Goal: Task Accomplishment & Management: Manage account settings

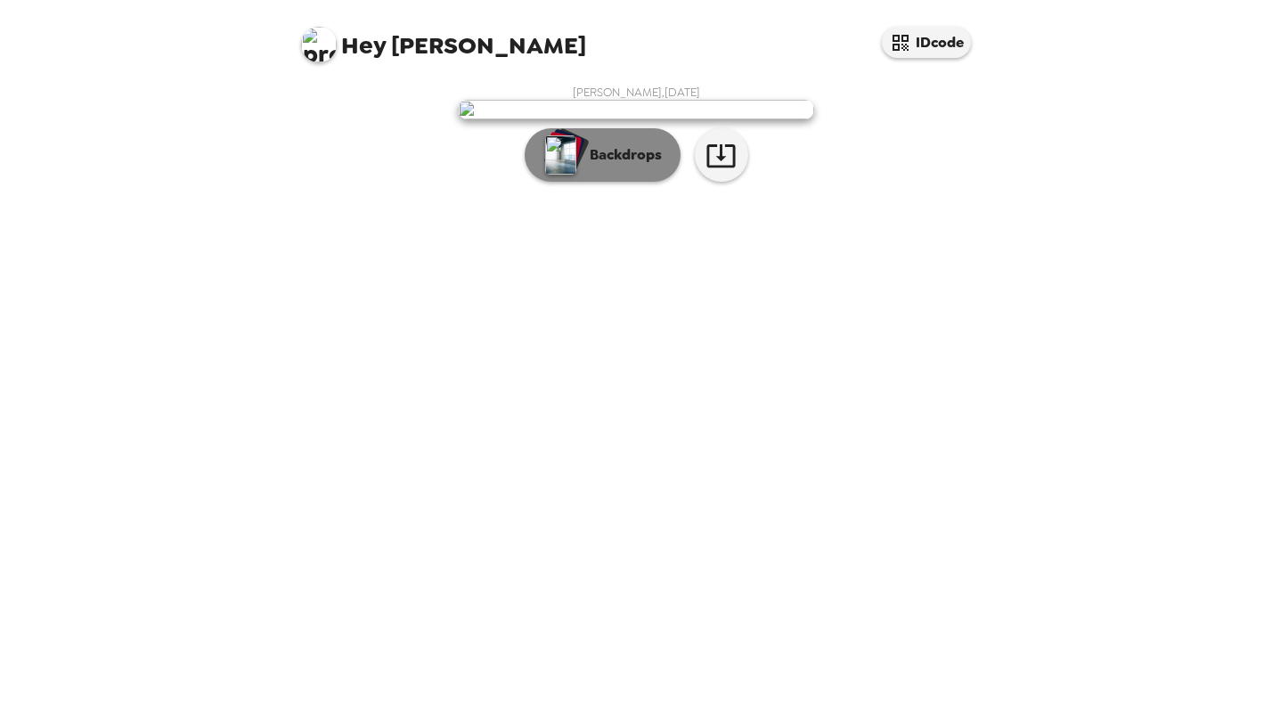
click at [634, 166] on p "Backdrops" at bounding box center [621, 154] width 81 height 21
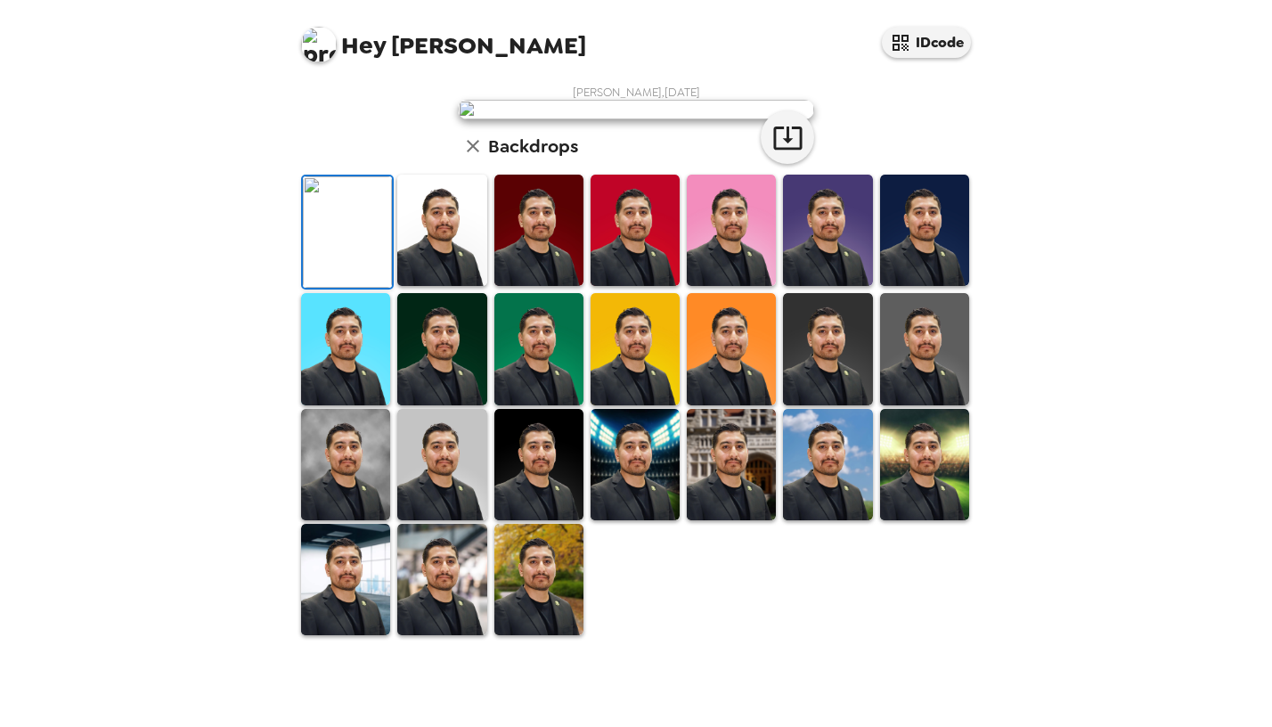
scroll to position [178, 0]
click at [909, 286] on img at bounding box center [924, 230] width 89 height 111
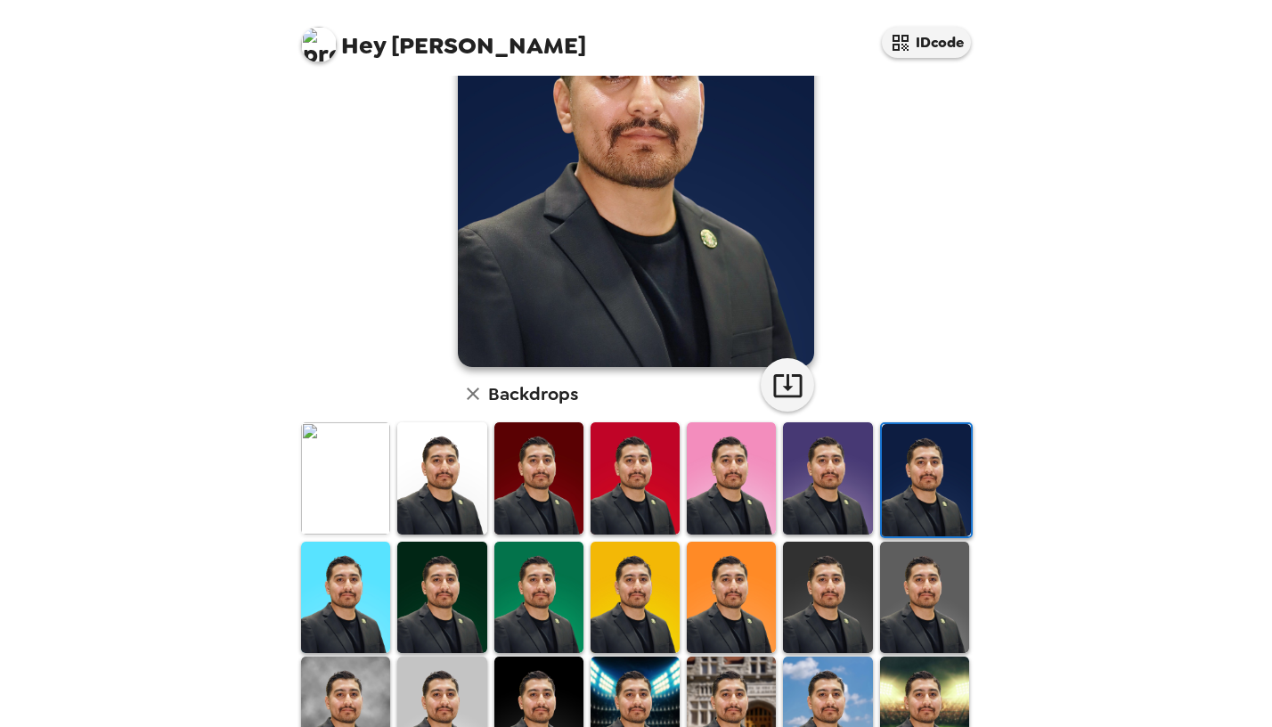
scroll to position [282, 0]
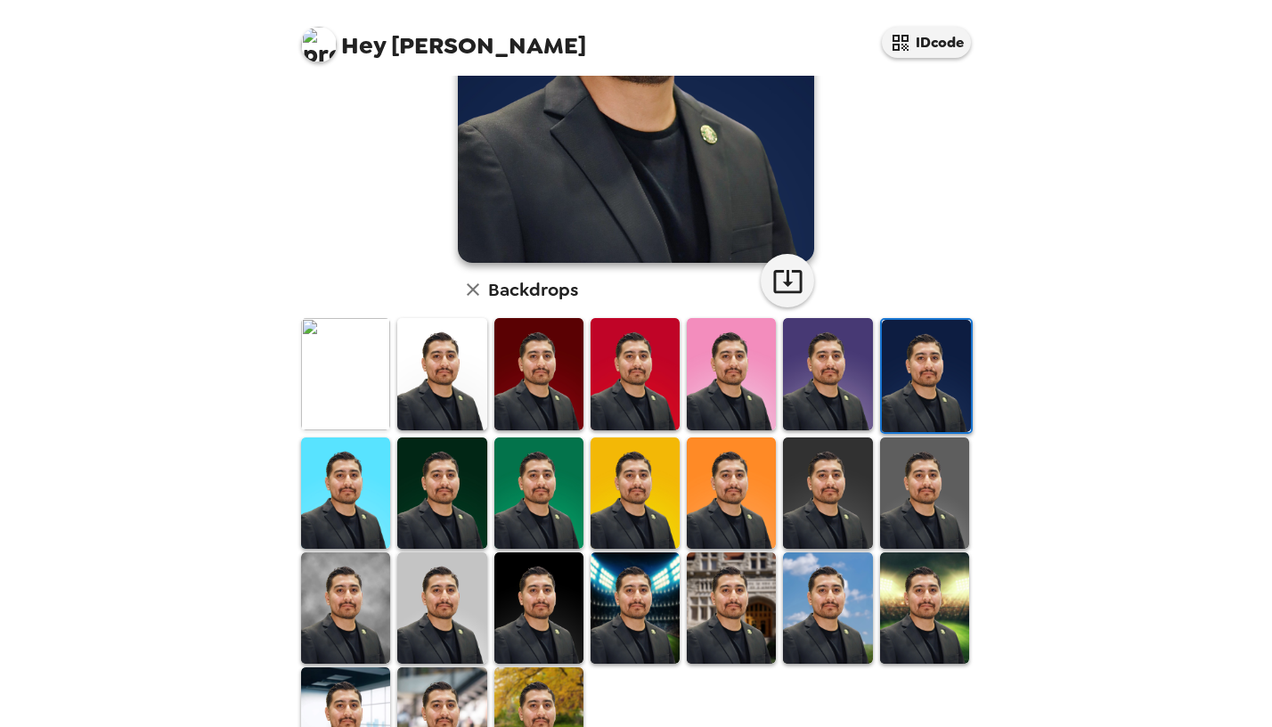
click at [834, 501] on img at bounding box center [827, 492] width 89 height 111
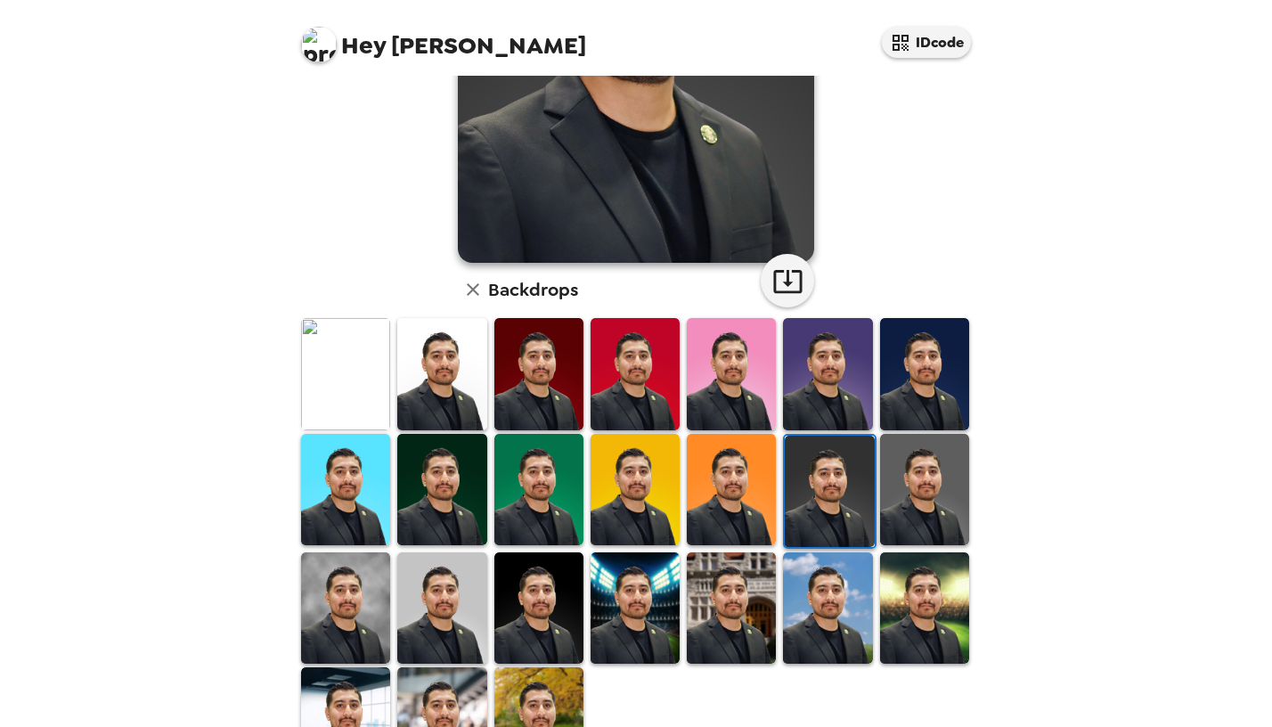
click at [913, 490] on img at bounding box center [924, 489] width 89 height 111
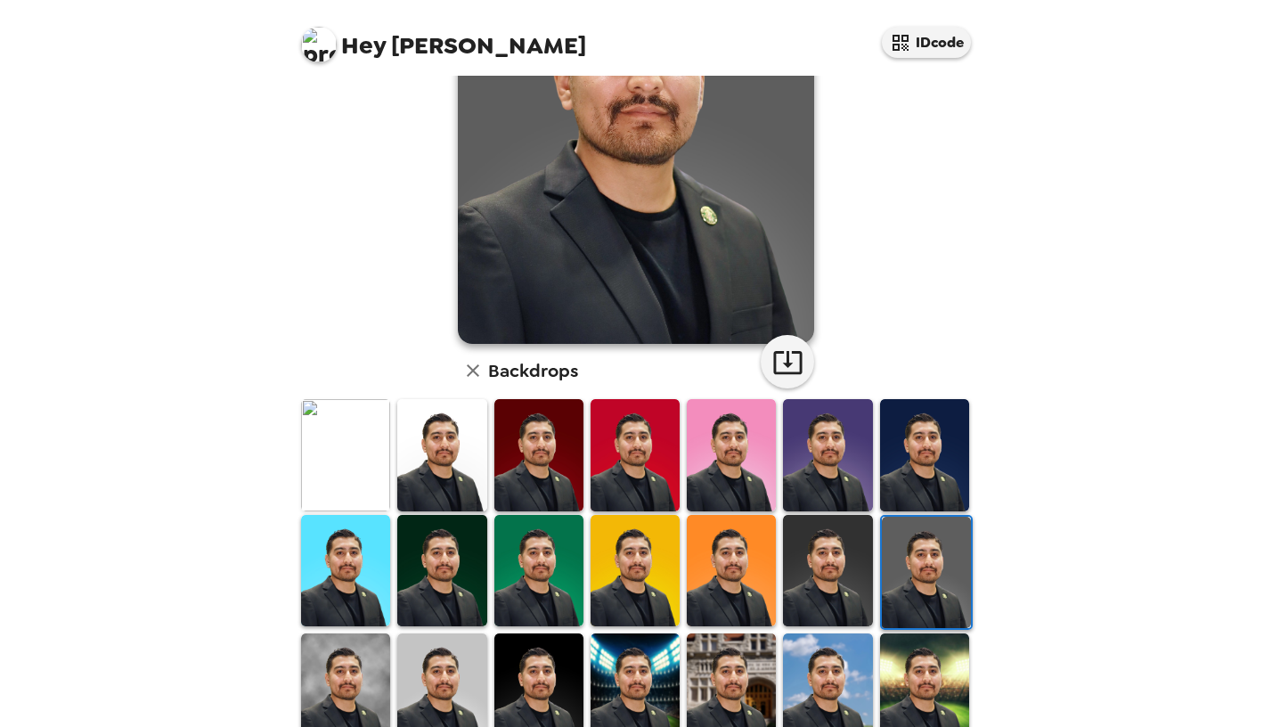
scroll to position [208, 0]
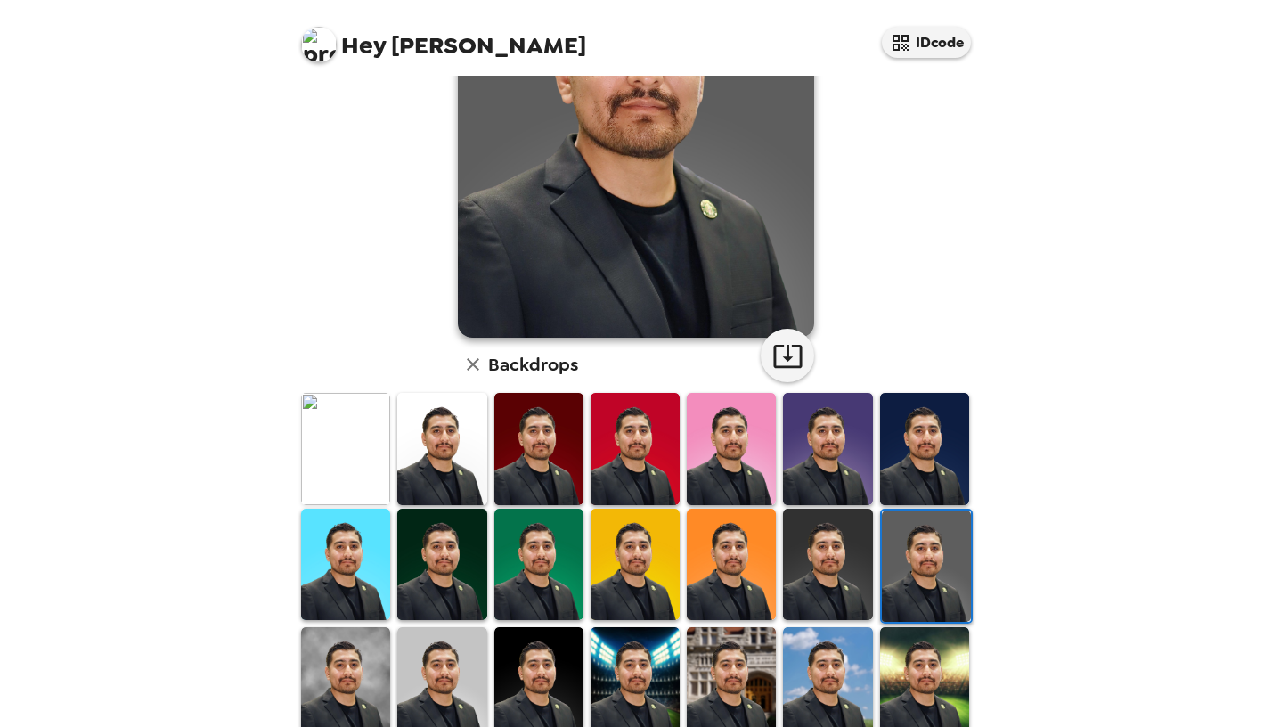
click at [636, 660] on img at bounding box center [635, 682] width 89 height 111
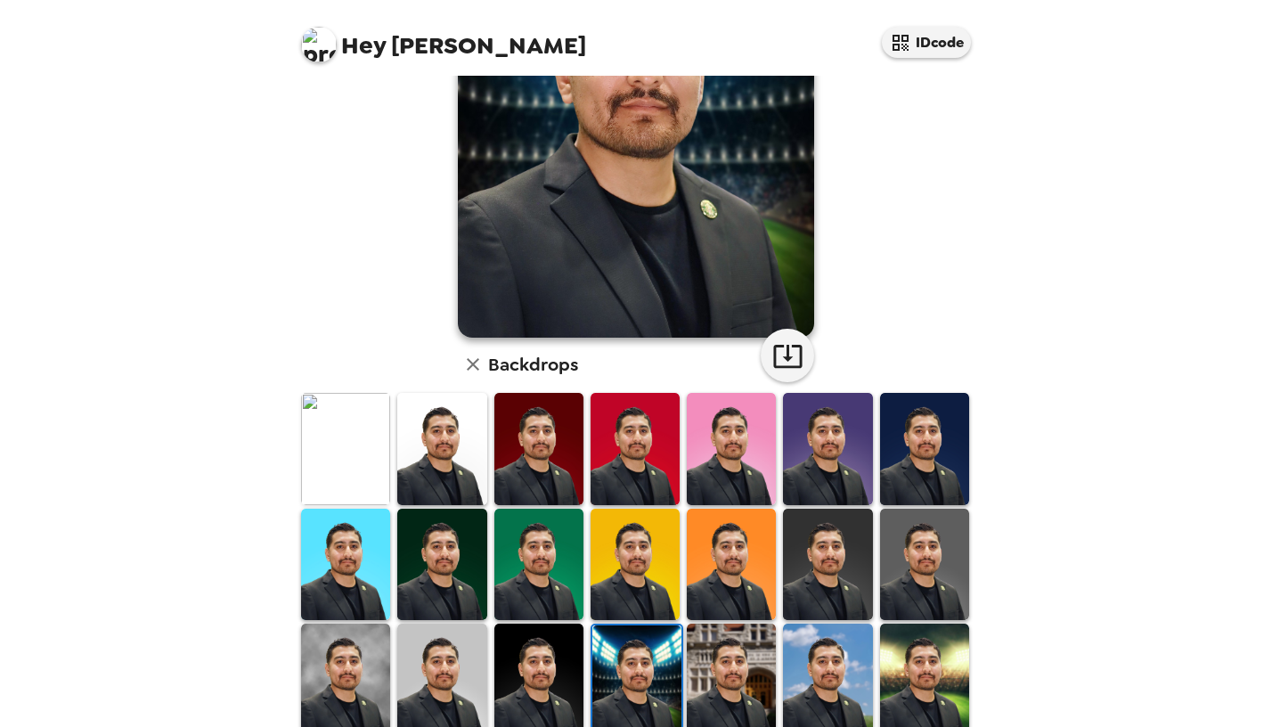
click at [727, 655] on img at bounding box center [731, 679] width 89 height 111
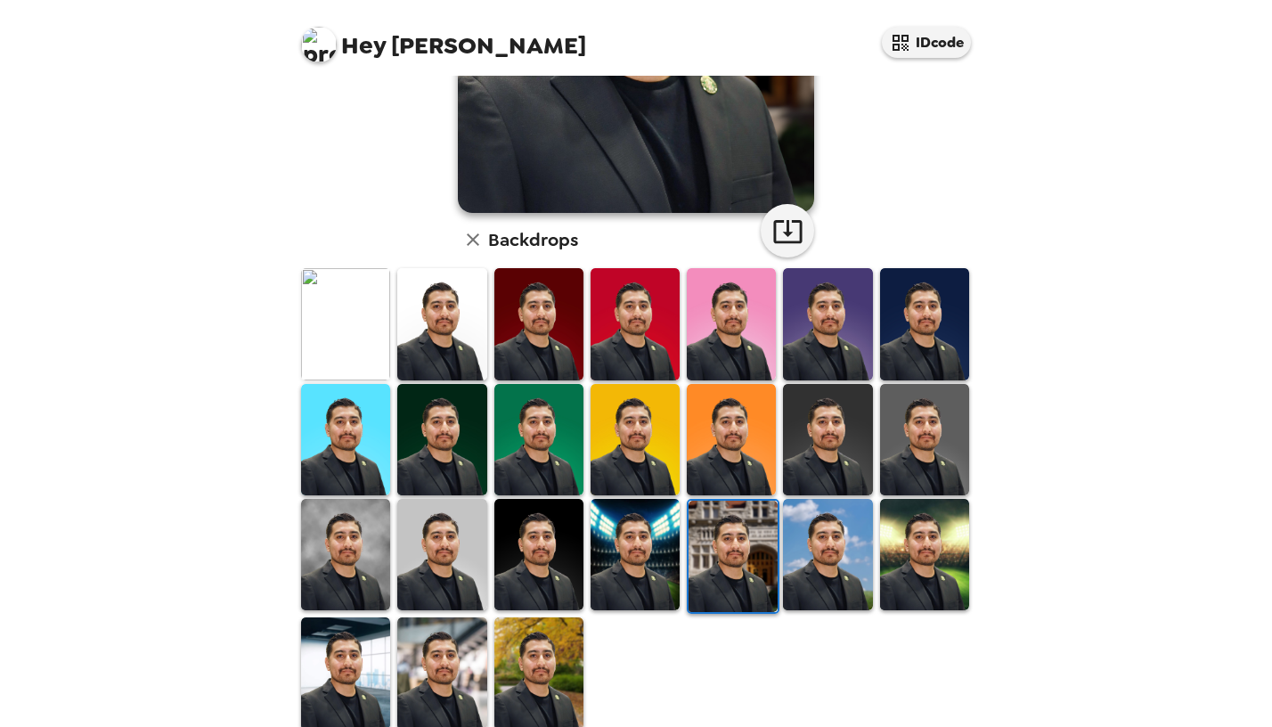
scroll to position [337, 0]
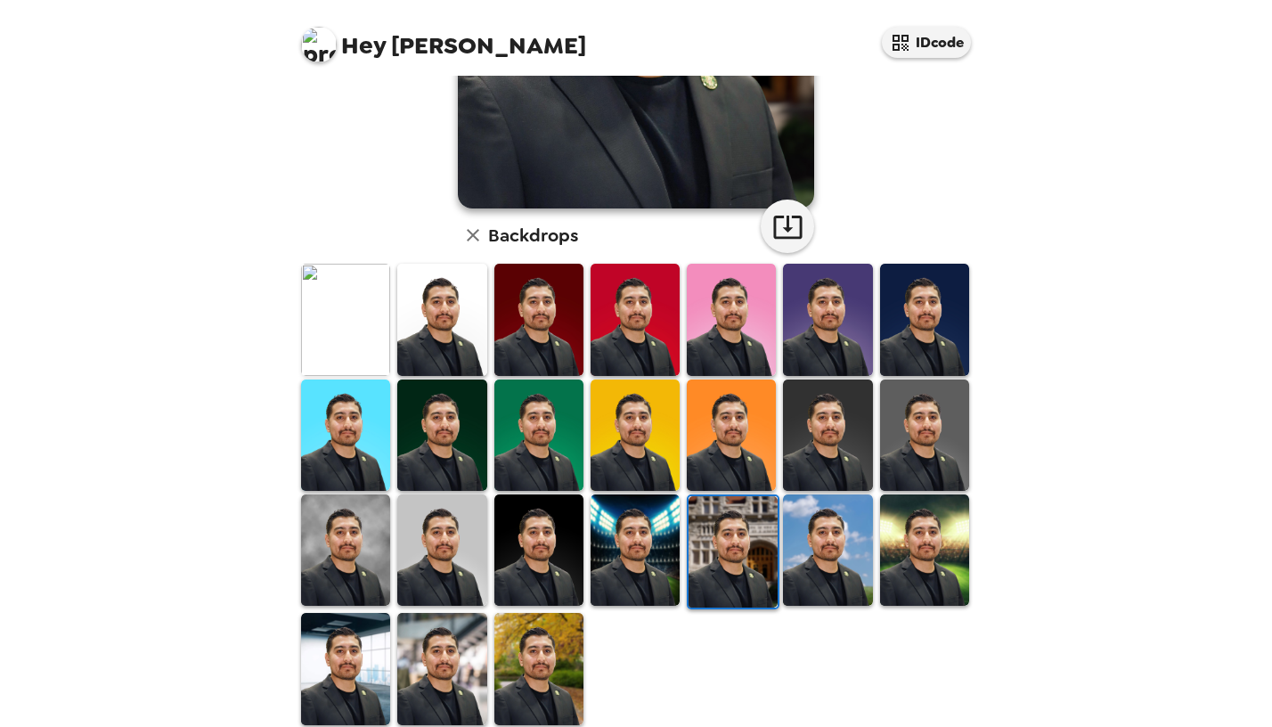
click at [831, 560] on img at bounding box center [827, 549] width 89 height 111
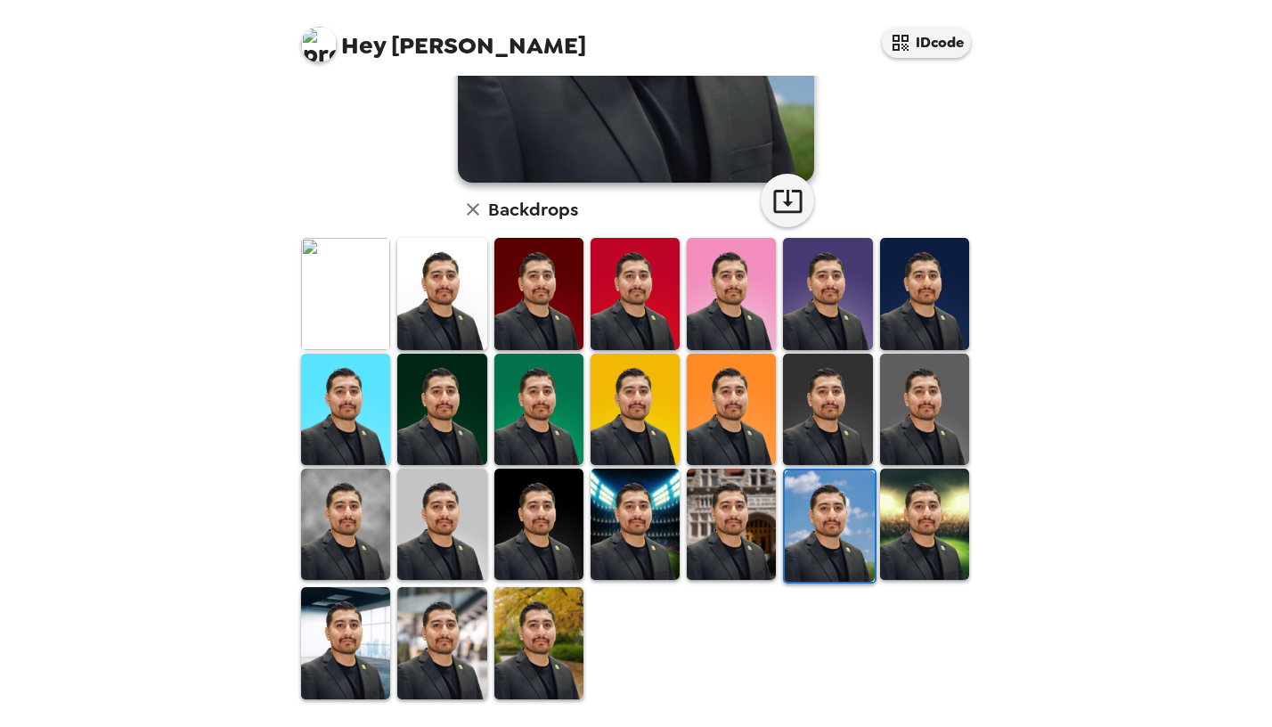
click at [902, 527] on img at bounding box center [924, 524] width 89 height 111
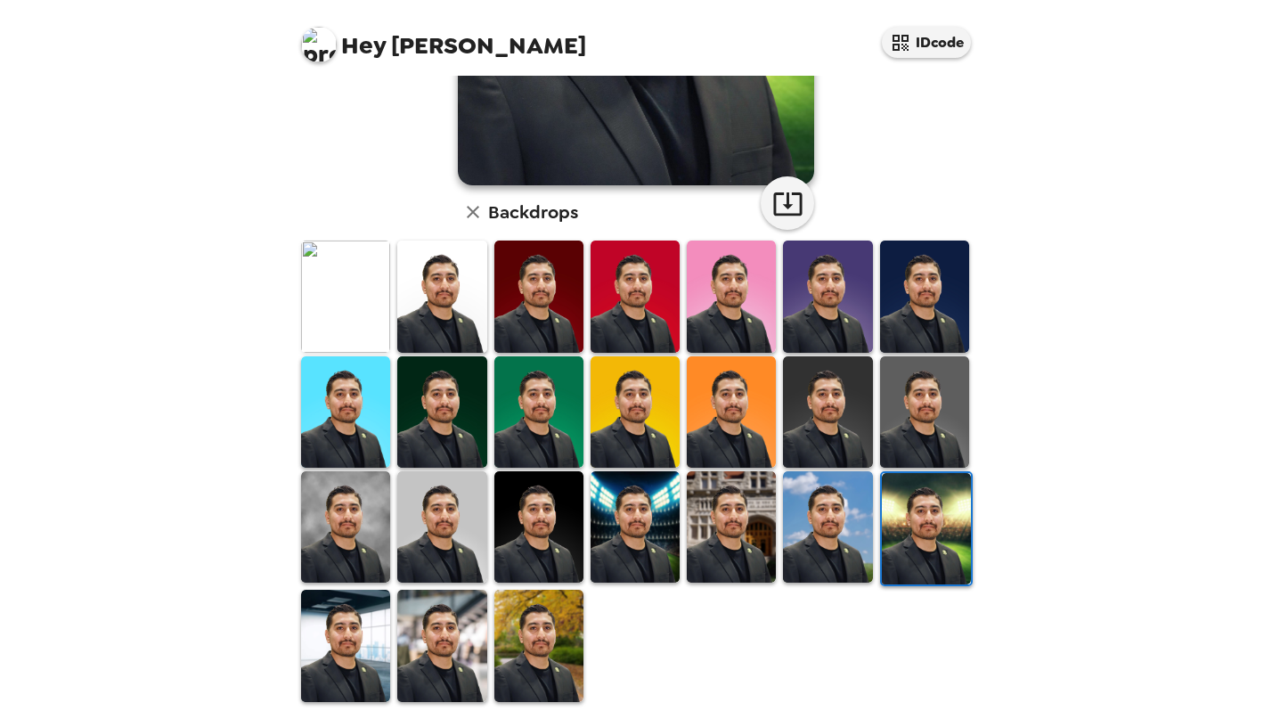
click at [422, 511] on img at bounding box center [441, 526] width 89 height 111
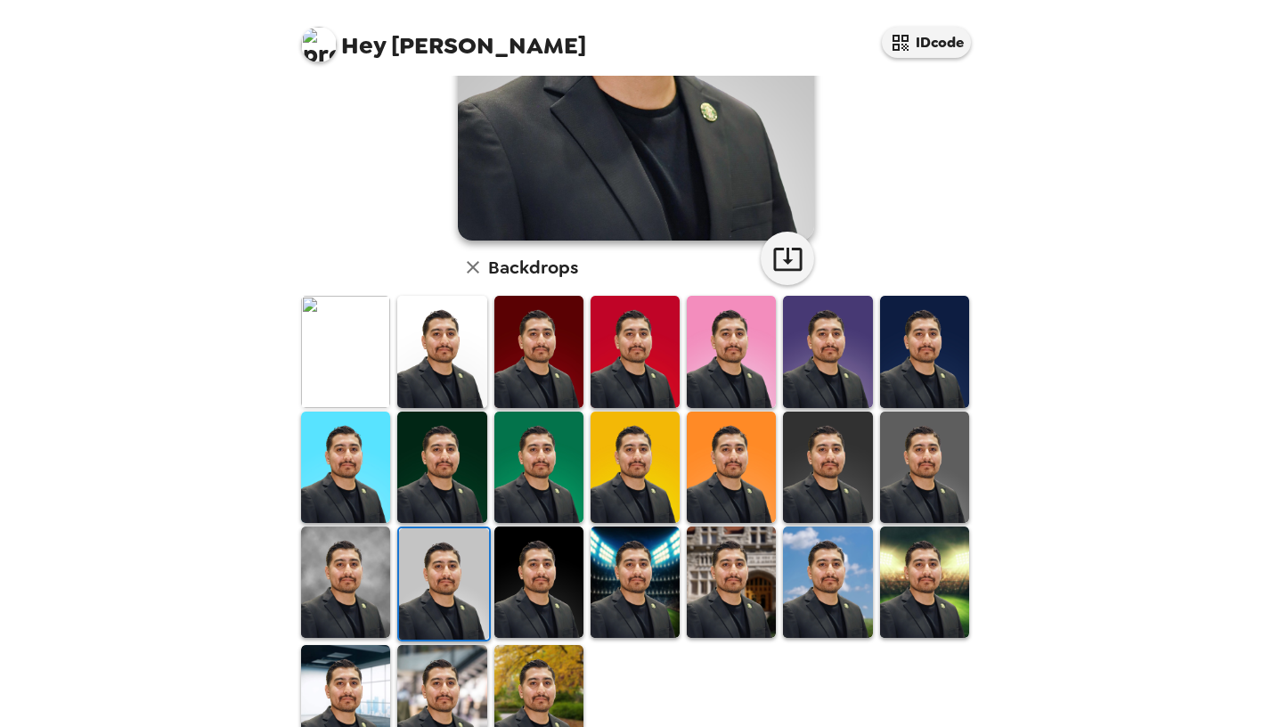
scroll to position [314, 0]
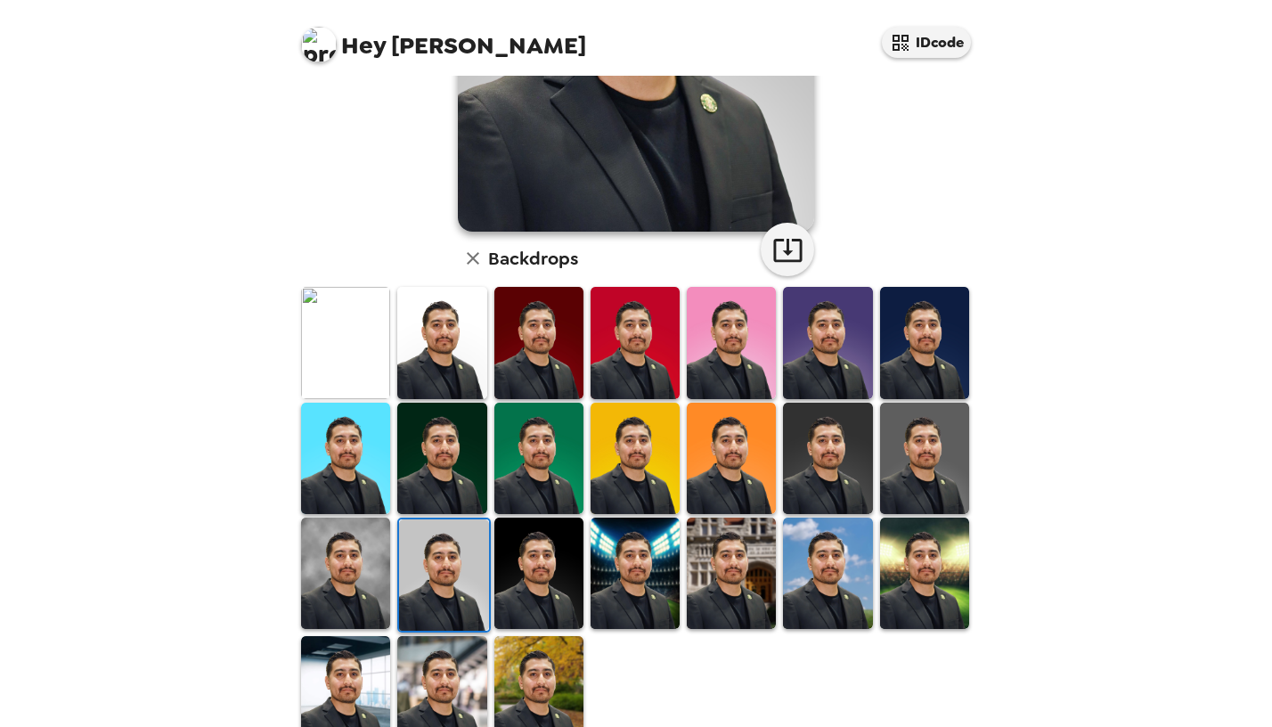
click at [941, 358] on img at bounding box center [924, 342] width 89 height 111
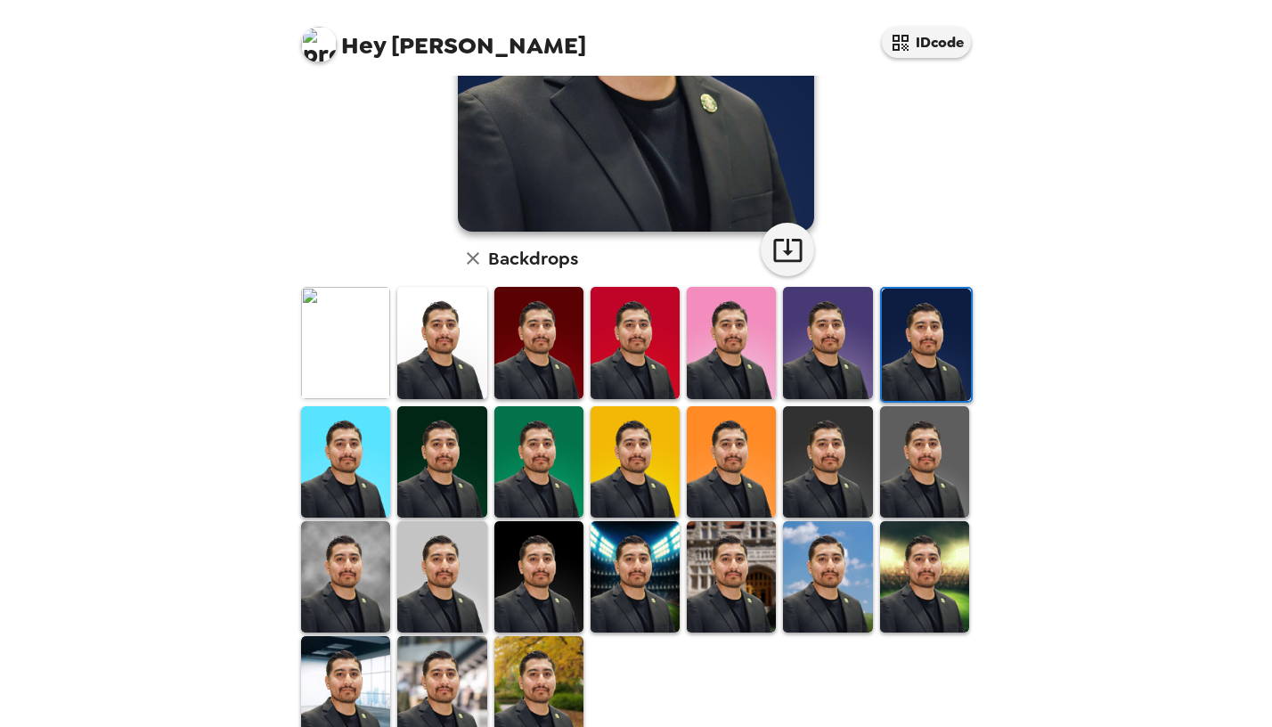
click at [938, 358] on img at bounding box center [926, 344] width 89 height 111
click at [749, 215] on img at bounding box center [636, 8] width 356 height 445
click at [787, 247] on icon "button" at bounding box center [787, 249] width 31 height 31
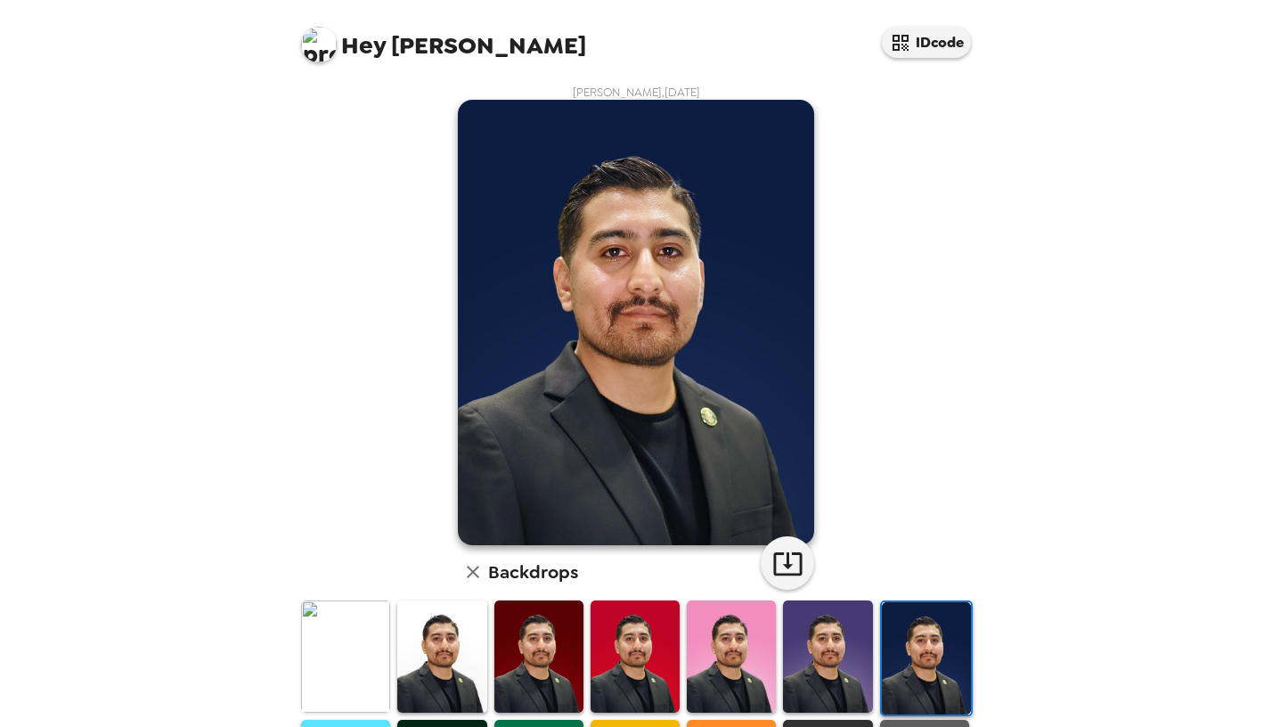
scroll to position [0, 0]
click at [311, 49] on img at bounding box center [319, 45] width 36 height 36
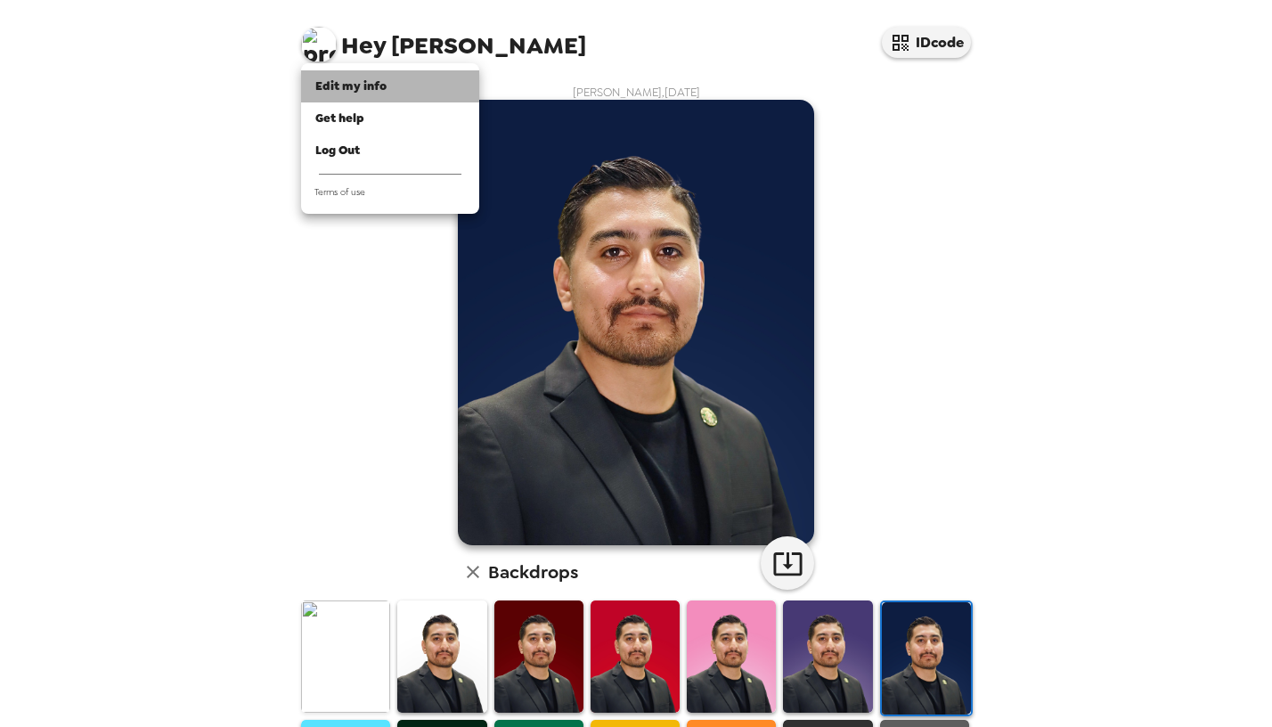
click at [383, 88] on span "Edit my info" at bounding box center [350, 85] width 71 height 15
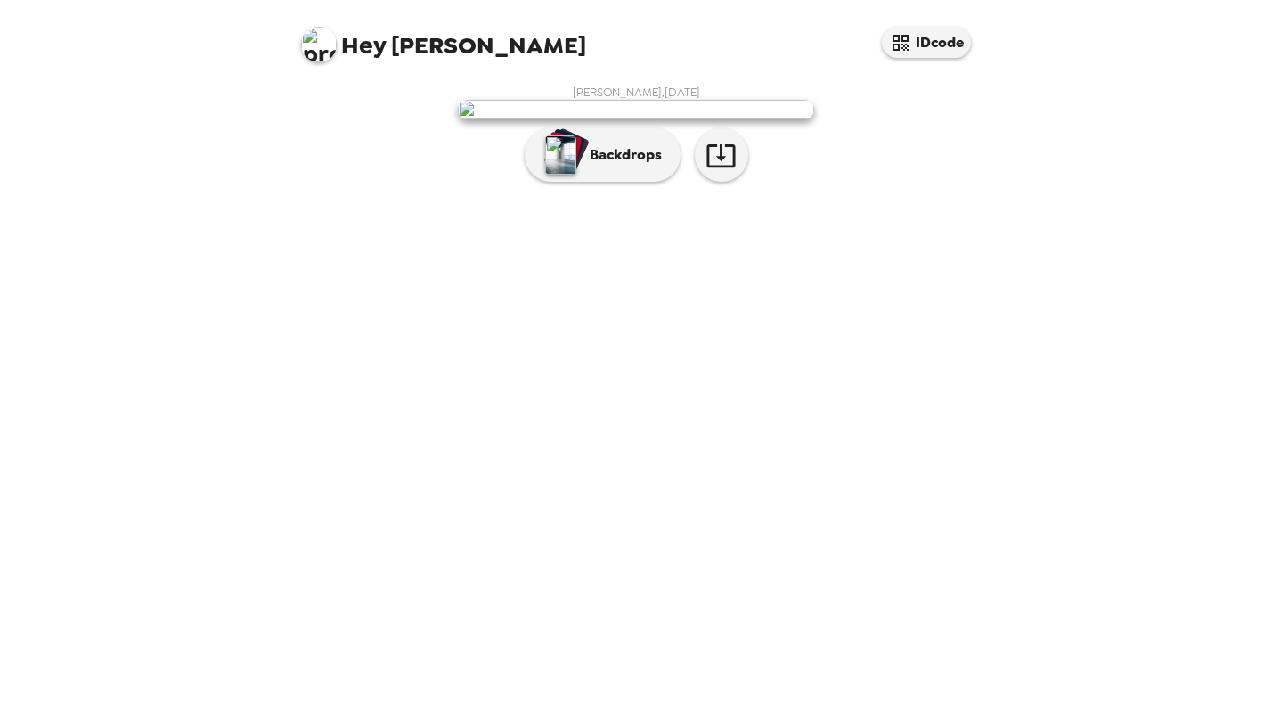
click at [672, 119] on img at bounding box center [636, 110] width 356 height 20
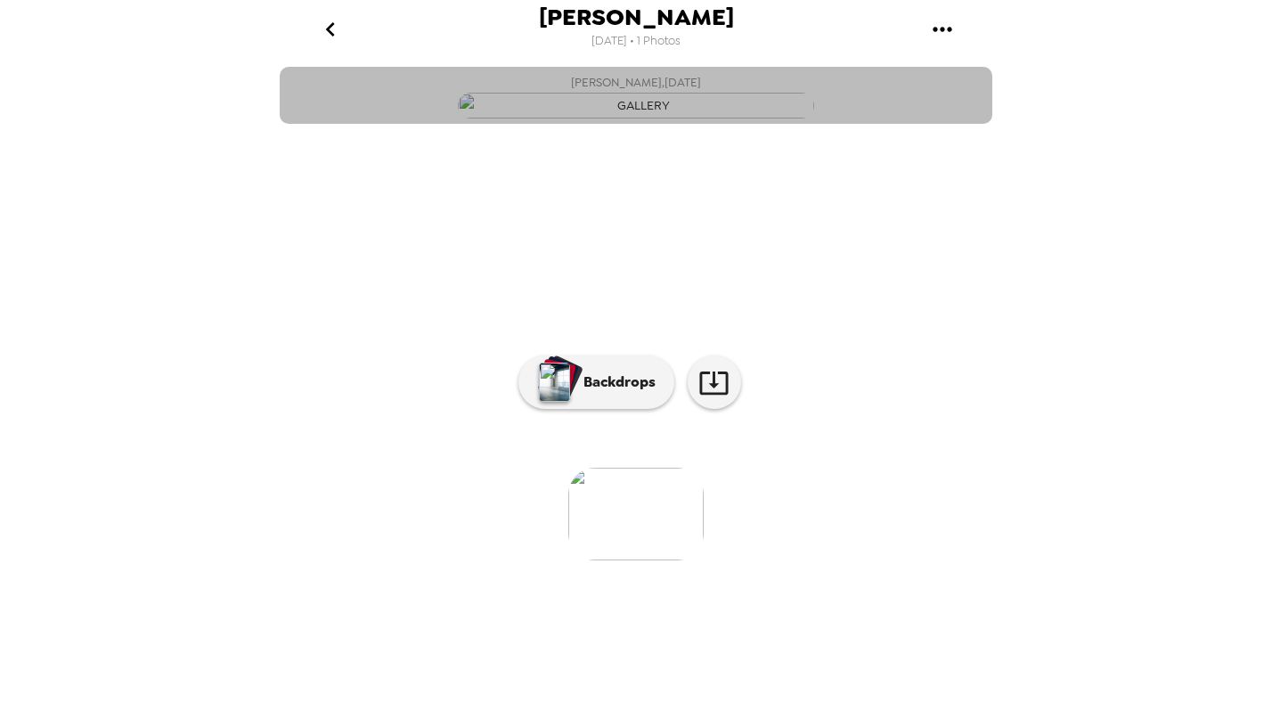
click at [672, 118] on img "button" at bounding box center [636, 106] width 356 height 26
